Goal: Transaction & Acquisition: Subscribe to service/newsletter

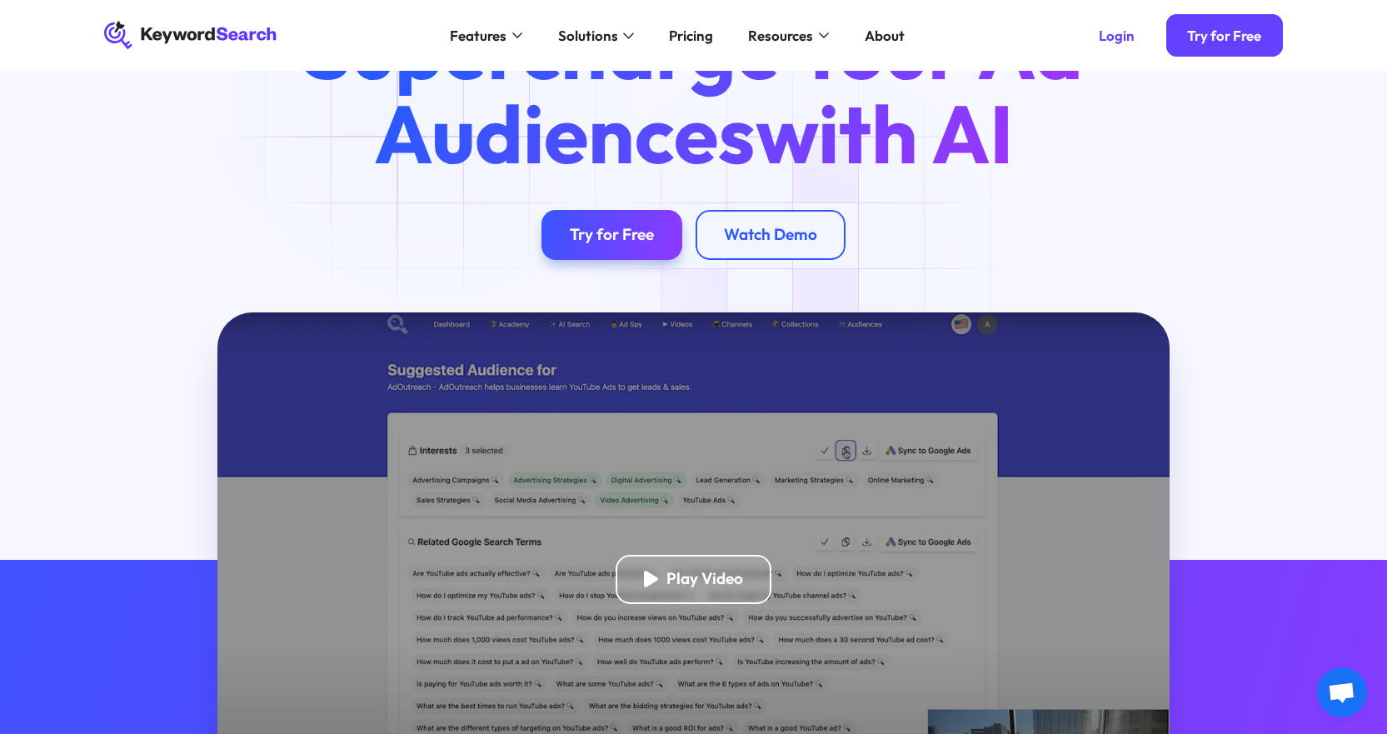
scroll to position [83, 0]
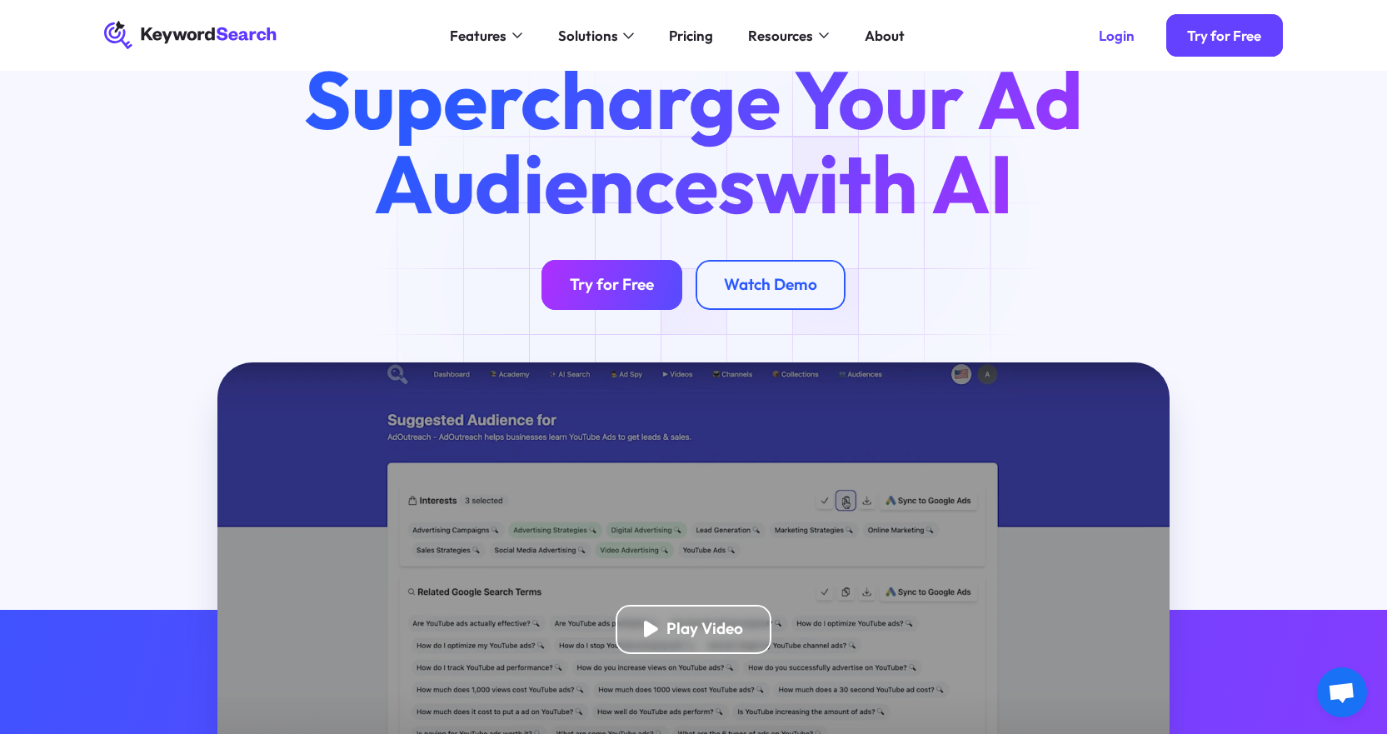
click at [592, 283] on div "Try for Free" at bounding box center [612, 285] width 84 height 20
